Goal: Obtain resource: Download file/media

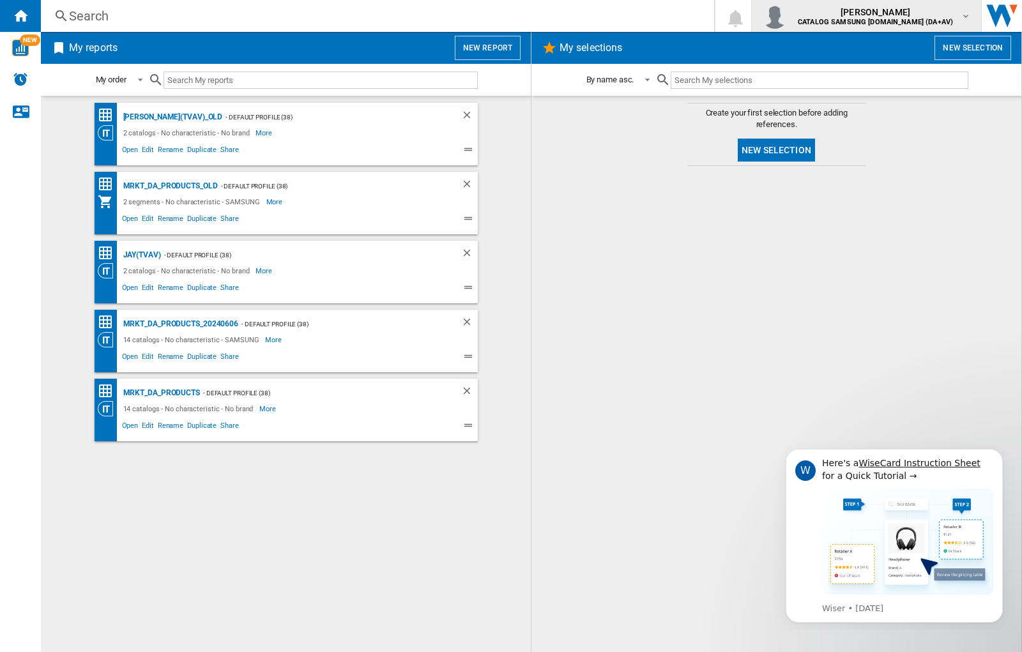
click at [788, 16] on img "button" at bounding box center [775, 16] width 26 height 26
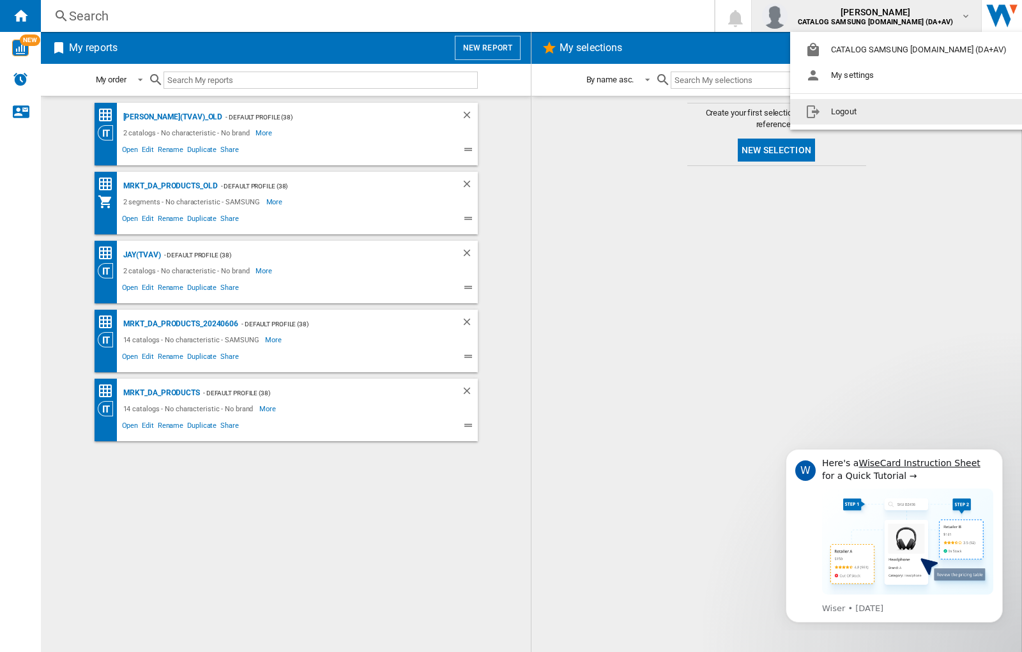
click at [889, 112] on button "Logout" at bounding box center [908, 112] width 237 height 26
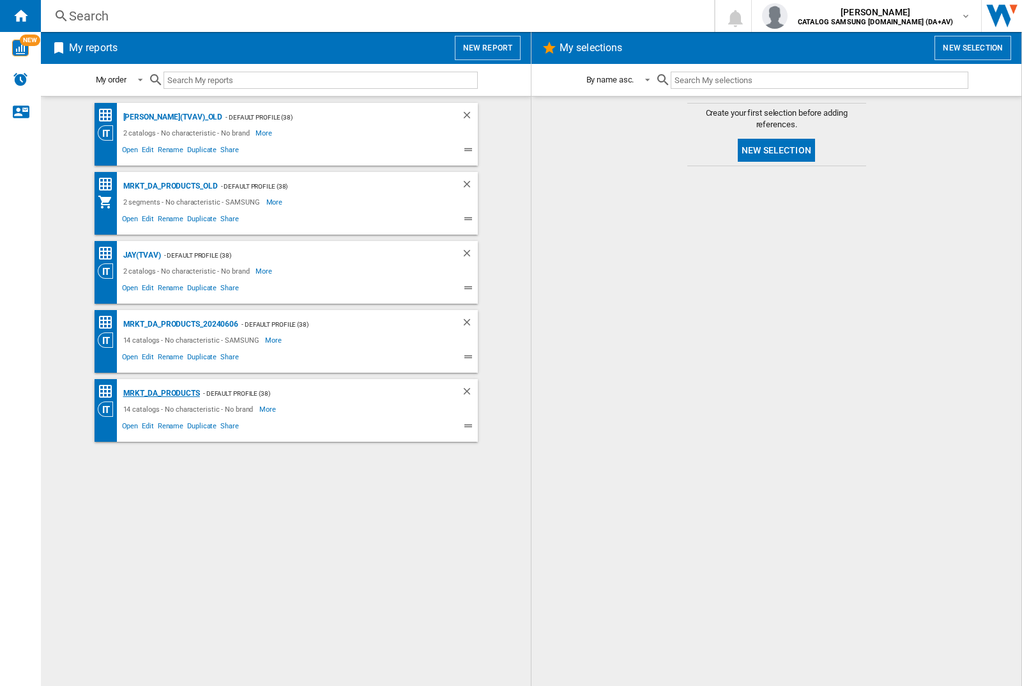
click at [161, 393] on div "MRKT_DA_PRODUCTS" at bounding box center [160, 393] width 80 height 16
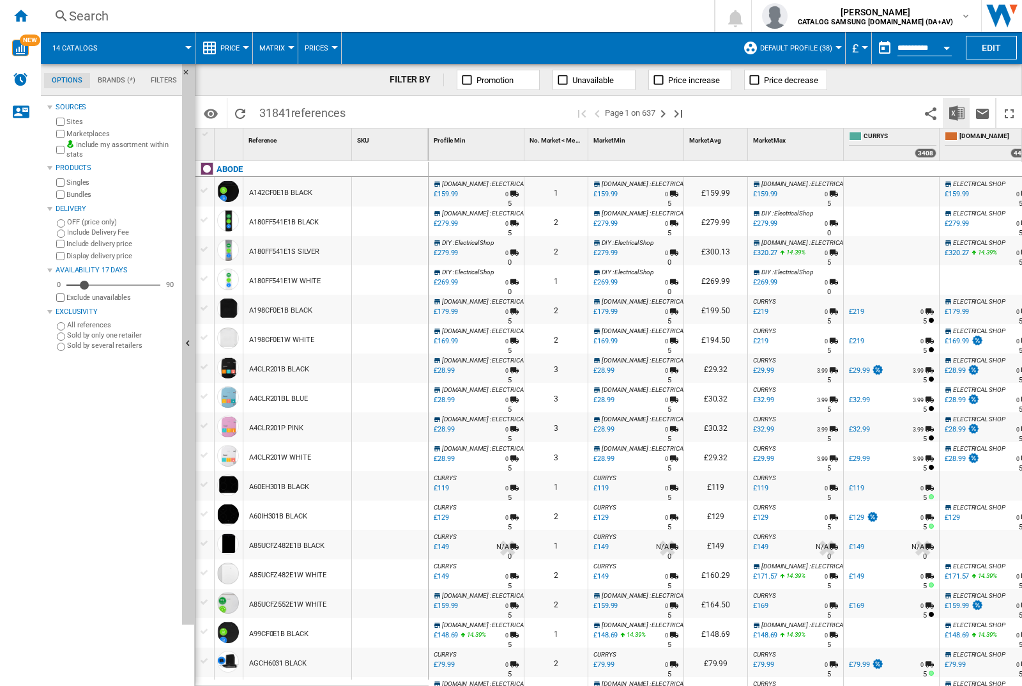
click at [957, 112] on img "Download in Excel" at bounding box center [957, 112] width 15 height 15
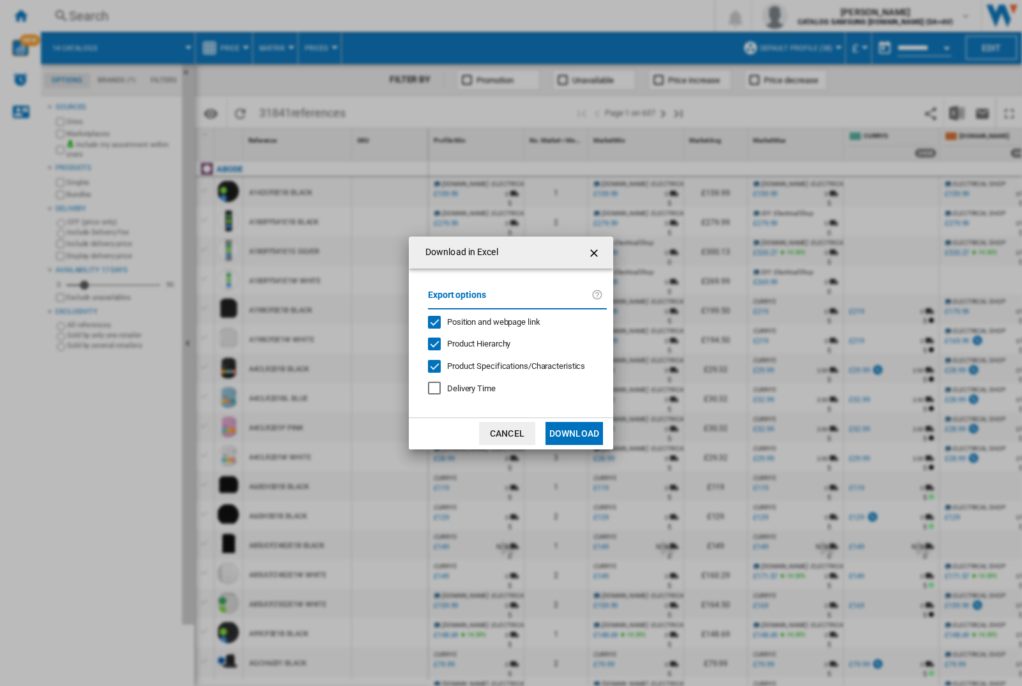
click at [486, 321] on span "Position and webpage link" at bounding box center [493, 322] width 93 height 10
click at [574, 433] on button "Download" at bounding box center [575, 433] width 58 height 23
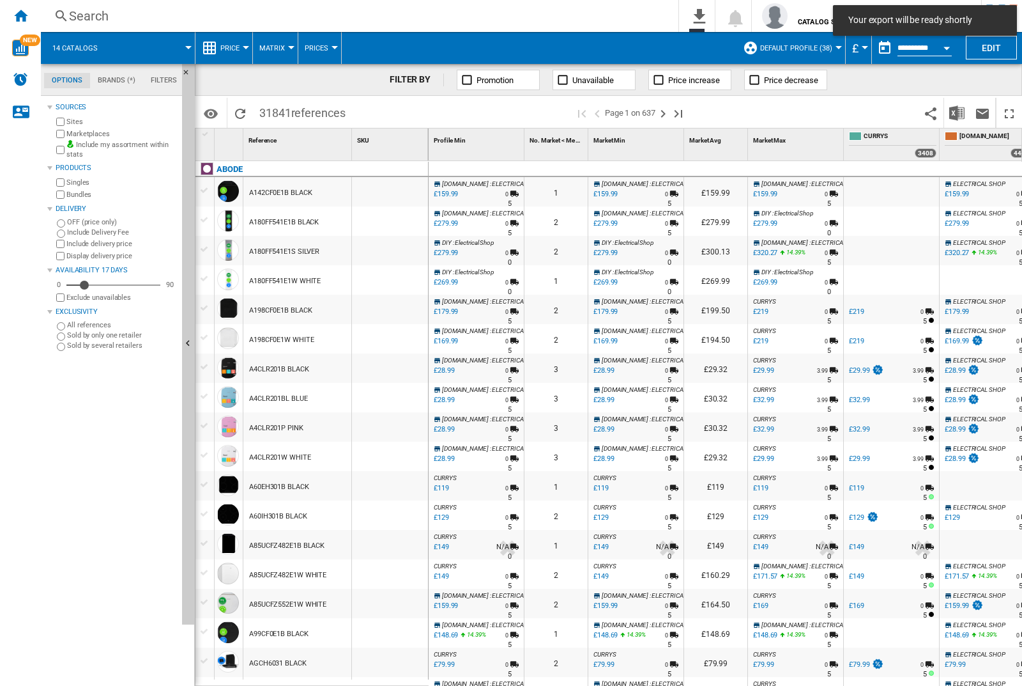
click at [398, 219] on div at bounding box center [390, 220] width 76 height 29
